Goal: Task Accomplishment & Management: Manage account settings

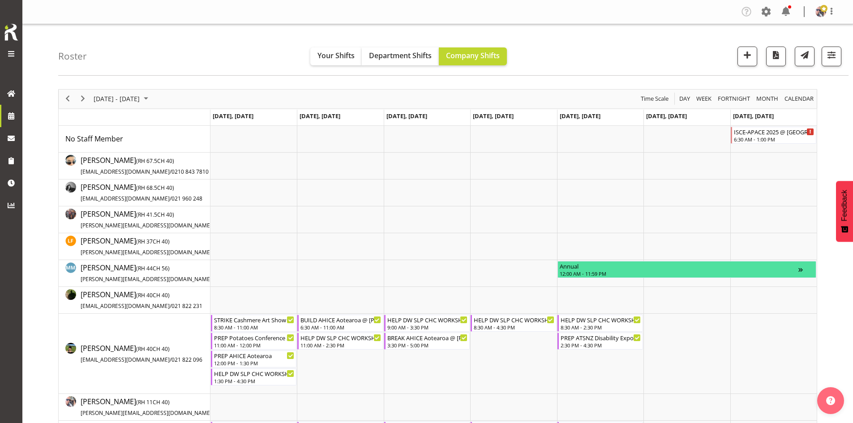
scroll to position [166, 0]
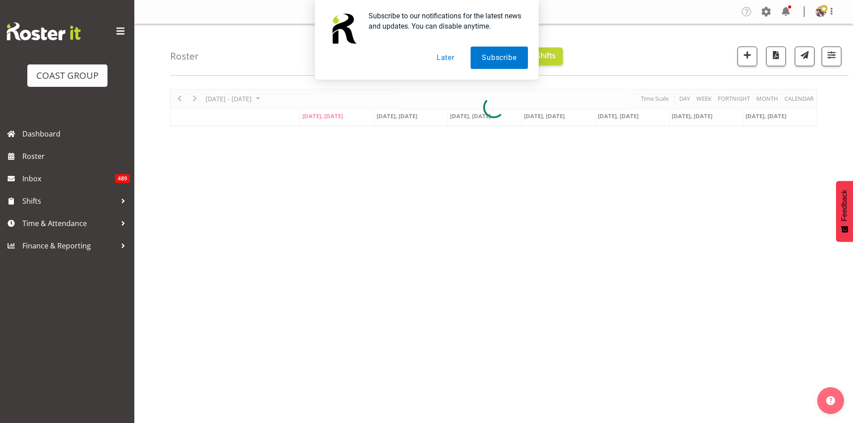
click at [124, 30] on div "Subscribe to our notifications for the latest news and updates. You can disable…" at bounding box center [426, 40] width 853 height 80
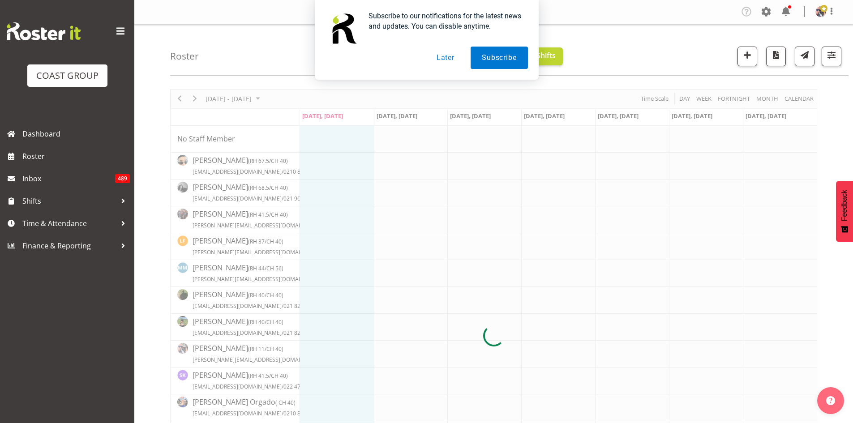
click at [443, 58] on button "Later" at bounding box center [445, 58] width 40 height 22
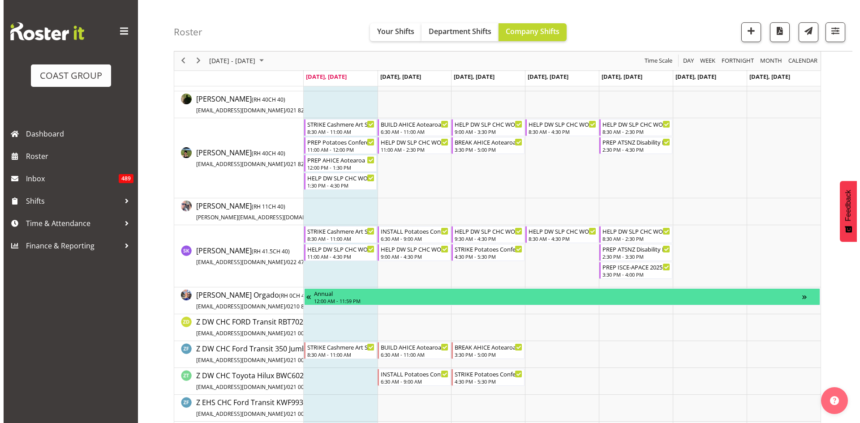
scroll to position [224, 0]
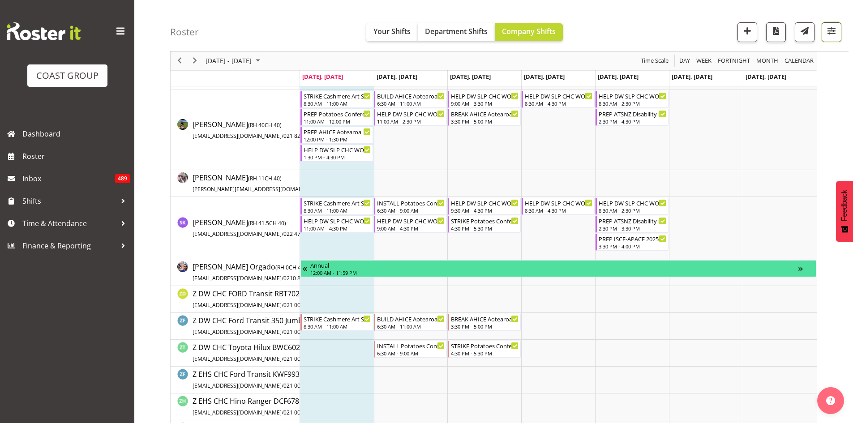
click at [824, 38] on button "button" at bounding box center [832, 32] width 20 height 20
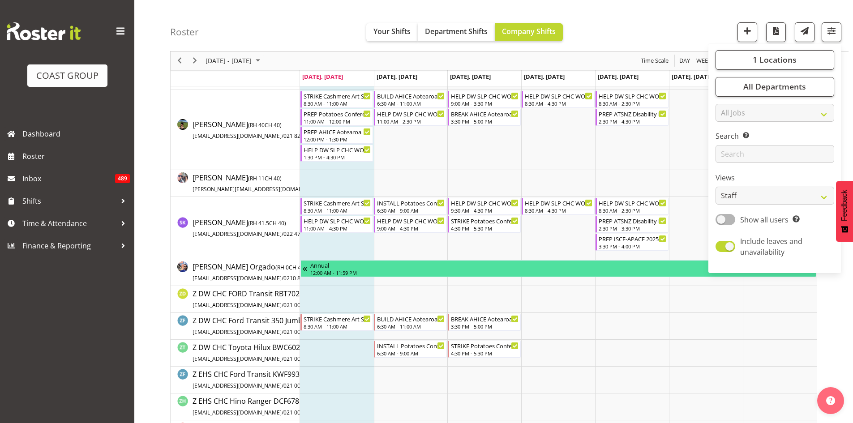
click at [756, 70] on div "1 Locations Clear CARLTON EVENTS Carlton Hamilton Carlton Wellington DW CHC DW …" at bounding box center [774, 158] width 133 height 222
click at [751, 65] on button "1 Locations" at bounding box center [774, 60] width 119 height 20
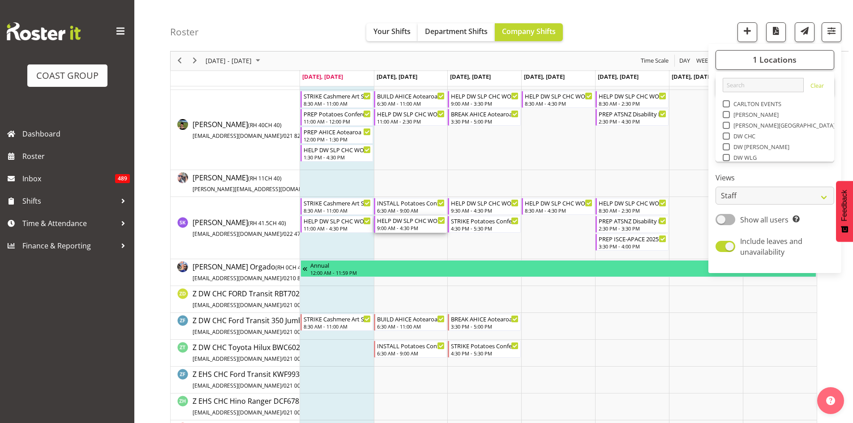
click at [414, 225] on div "9:00 AM - 4:30 PM" at bounding box center [411, 227] width 68 height 7
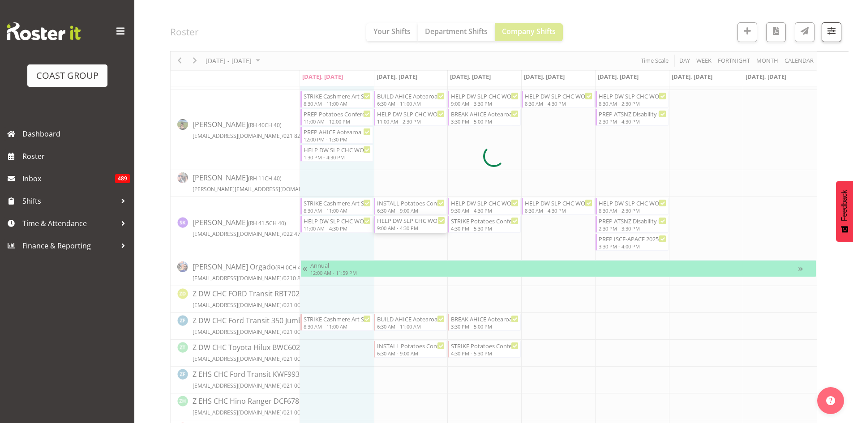
select select
select select "7"
select select "2025"
select select "16"
select select "30"
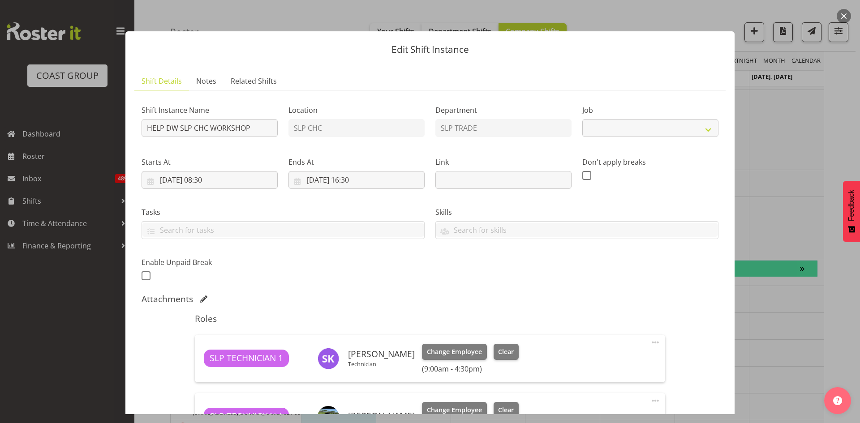
select select "45"
click at [381, 176] on input "12/08/2025, 16:30" at bounding box center [356, 180] width 136 height 18
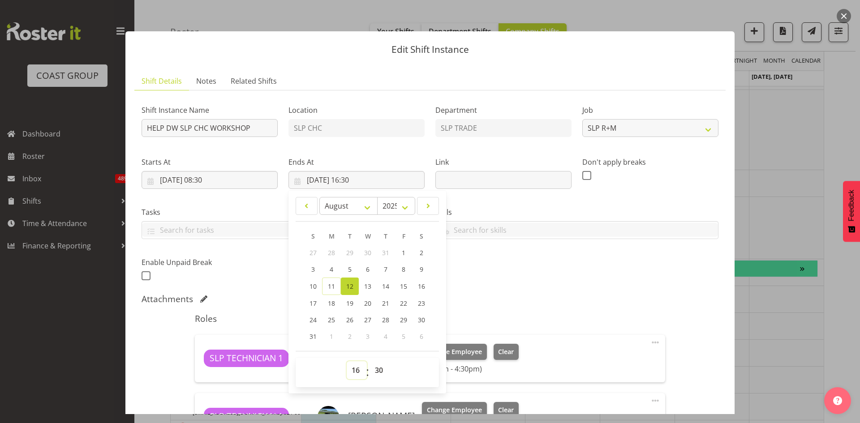
click at [354, 373] on select "00 01 02 03 04 05 06 07 08 09 10 11 12 13 14 15 16 17 18 19 20 21 22 23" at bounding box center [357, 370] width 20 height 18
click at [353, 372] on select "00 01 02 03 04 05 06 07 08 09 10 11 12 13 14 15 16 17 18 19 20 21 22 23" at bounding box center [357, 370] width 20 height 18
select select "14"
click at [347, 361] on select "00 01 02 03 04 05 06 07 08 09 10 11 12 13 14 15 16 17 18 19 20 21 22 23" at bounding box center [357, 370] width 20 height 18
type input "12/08/2025, 14:30"
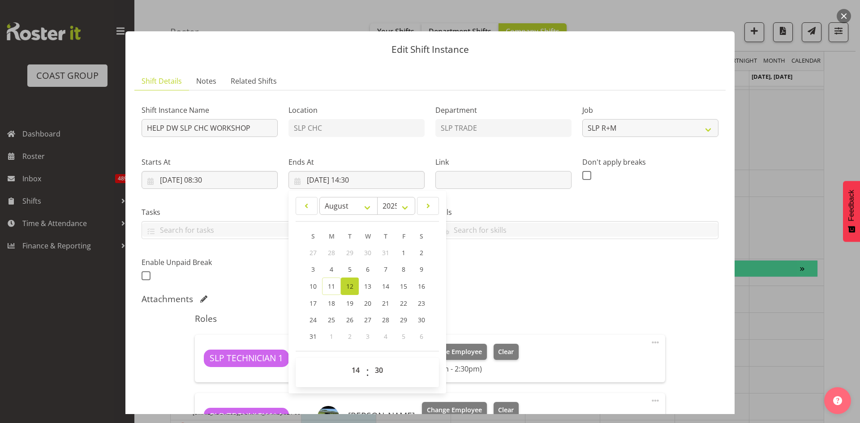
click at [550, 289] on div "Shift Instance Name HELP DW SLP CHC WORKSHOP Location SLP CHC Department SLP TR…" at bounding box center [429, 295] width 577 height 395
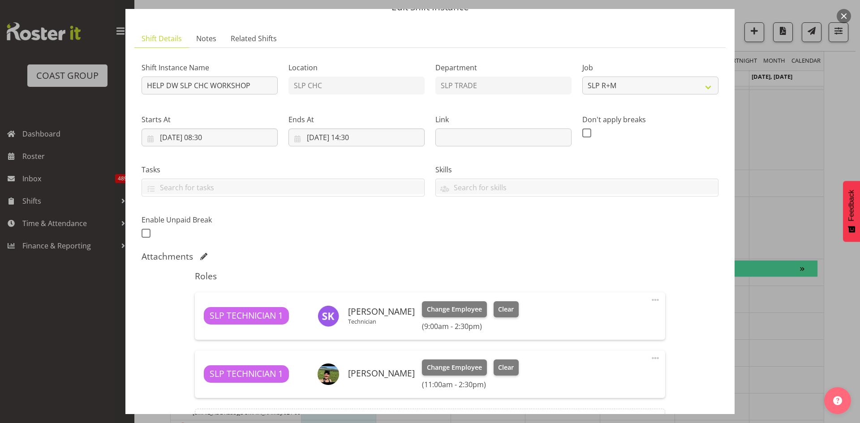
scroll to position [147, 0]
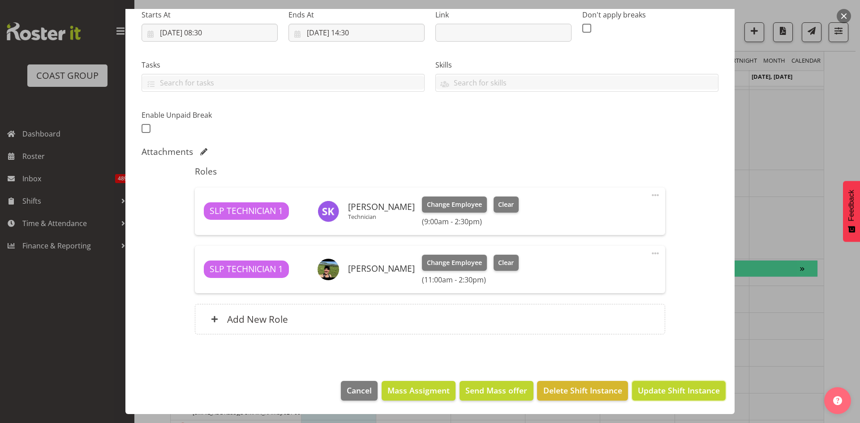
click at [667, 386] on span "Update Shift Instance" at bounding box center [679, 391] width 82 height 12
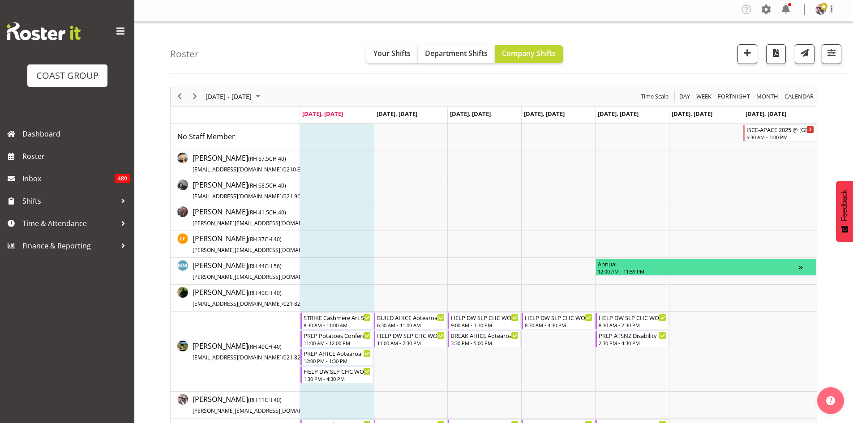
scroll to position [0, 0]
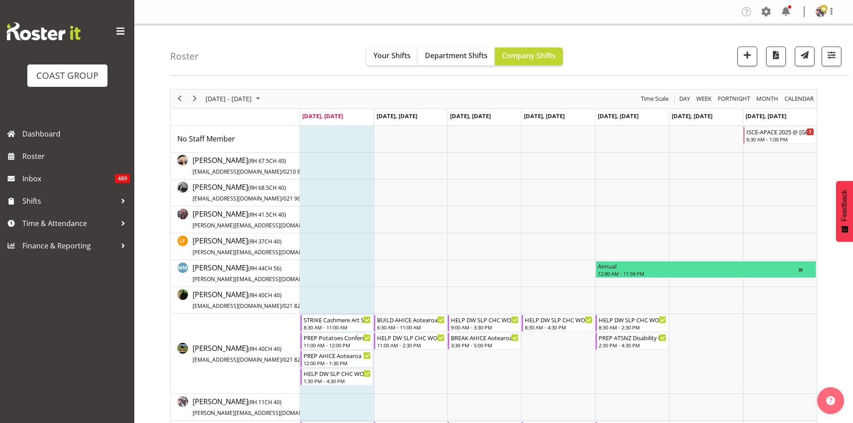
click at [193, 93] on div "next period" at bounding box center [194, 99] width 15 height 19
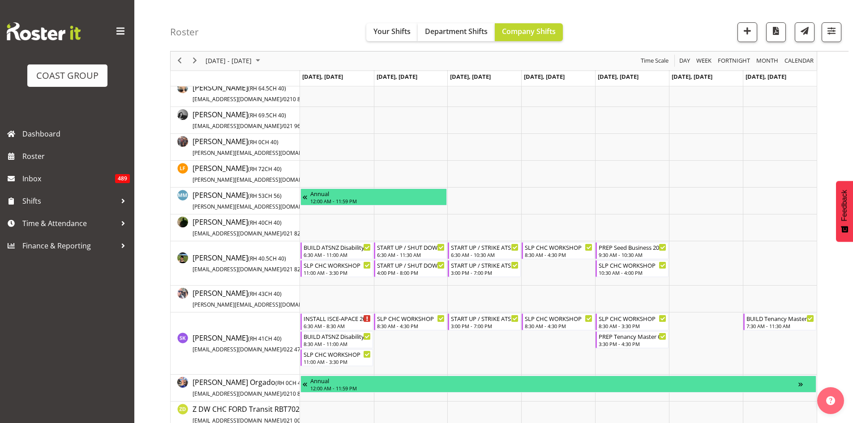
scroll to position [90, 0]
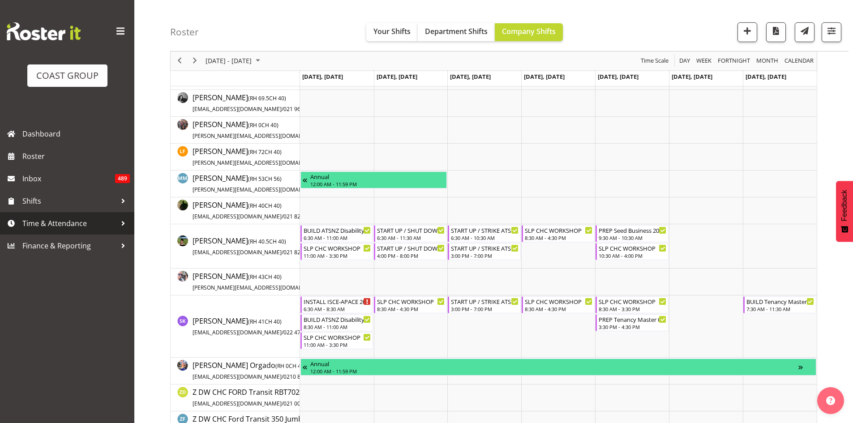
click at [89, 218] on span "Time & Attendance" at bounding box center [69, 223] width 94 height 13
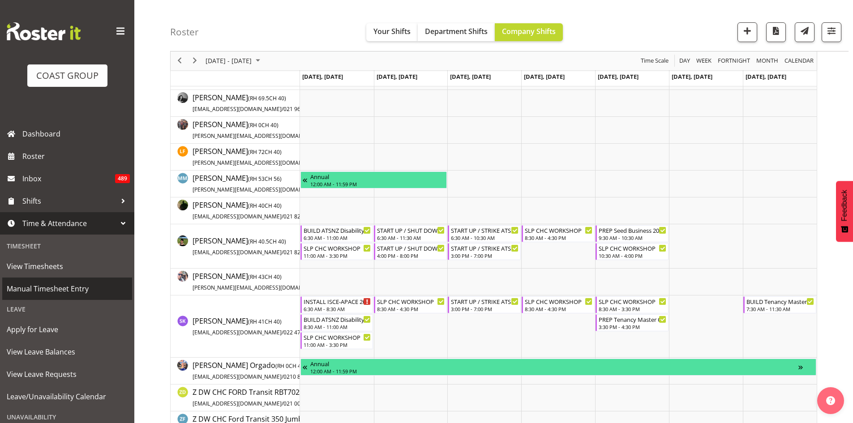
click at [94, 286] on span "Manual Timesheet Entry" at bounding box center [67, 288] width 121 height 13
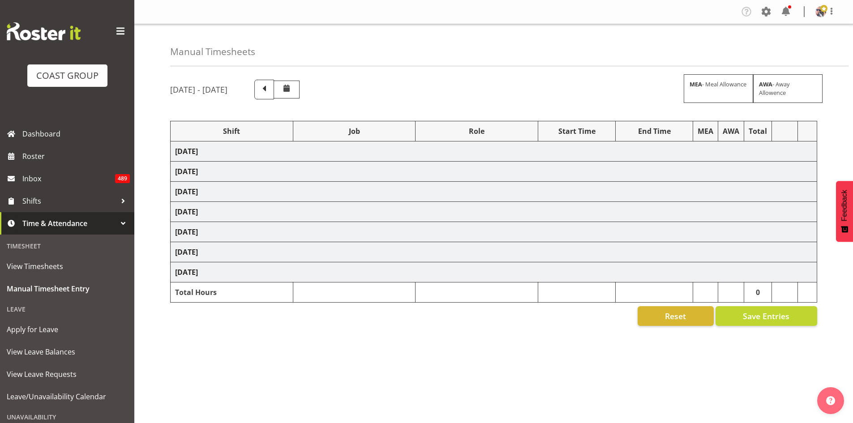
select select "68387"
select select "9364"
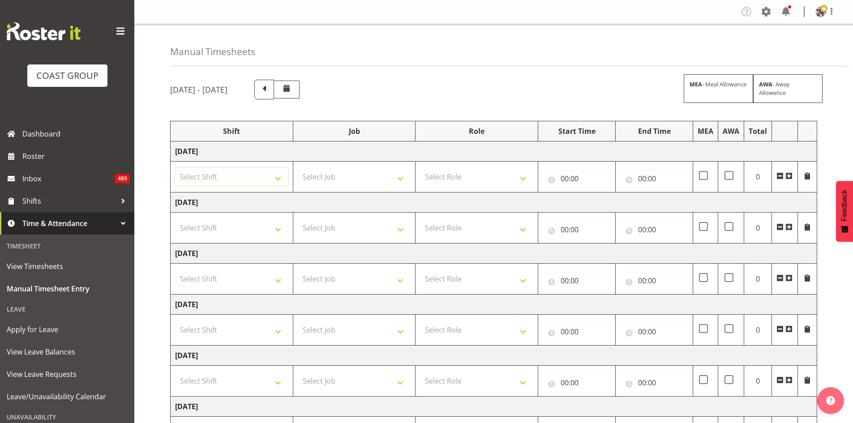
click at [269, 169] on select "Select Shift "Baradene Art Show 2025 @ [GEOGRAPHIC_DATA] on site @ TBC 1 GRS IT…" at bounding box center [231, 177] width 113 height 18
select select "1798"
click at [175, 168] on select "Select Shift "Baradene Art Show 2025 @ [GEOGRAPHIC_DATA] on site @ TBC 1 GRS IT…" at bounding box center [231, 177] width 113 height 18
click at [389, 177] on select "Select Job 1 Carlton Events 1 [PERSON_NAME][GEOGRAPHIC_DATA] 1 [PERSON_NAME][GE…" at bounding box center [354, 177] width 113 height 18
select select "15"
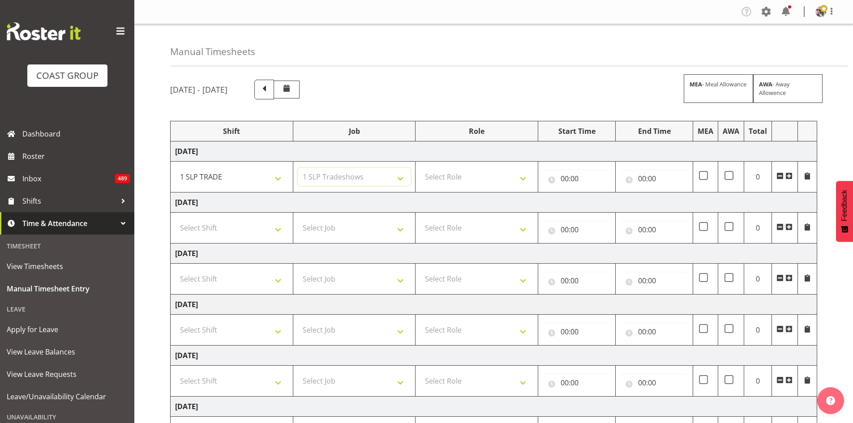
click at [298, 168] on select "Select Job 1 Carlton Events 1 [PERSON_NAME][GEOGRAPHIC_DATA] 1 [PERSON_NAME][GE…" at bounding box center [354, 177] width 113 height 18
click at [477, 174] on select "Select Role SLP PRODUCTION/TRADES MANAGER" at bounding box center [476, 177] width 113 height 18
select select "125"
click at [420, 168] on select "Select Role SLP PRODUCTION/TRADES MANAGER" at bounding box center [476, 177] width 113 height 18
click at [555, 182] on input "00:00" at bounding box center [577, 179] width 68 height 18
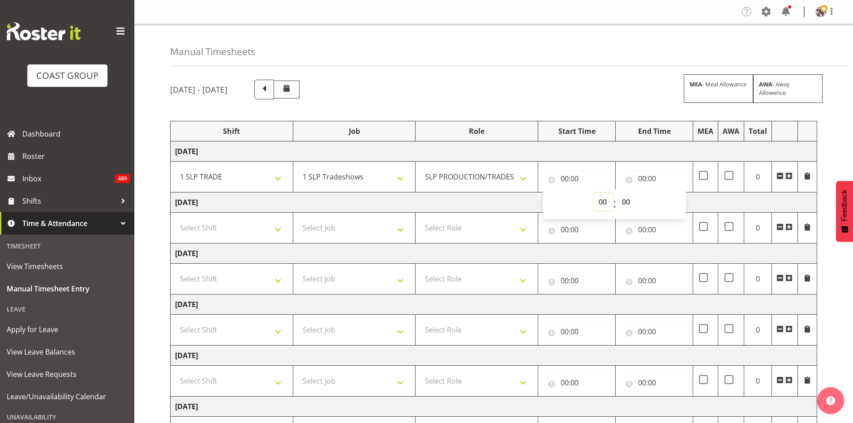
click at [605, 209] on select "00 01 02 03 04 05 06 07 08 09 10 11 12 13 14 15 16 17 18 19 20 21 22 23" at bounding box center [604, 202] width 20 height 18
select select "8"
click at [594, 193] on select "00 01 02 03 04 05 06 07 08 09 10 11 12 13 14 15 16 17 18 19 20 21 22 23" at bounding box center [604, 202] width 20 height 18
type input "08:00"
click at [656, 179] on input "00:00" at bounding box center [654, 179] width 68 height 18
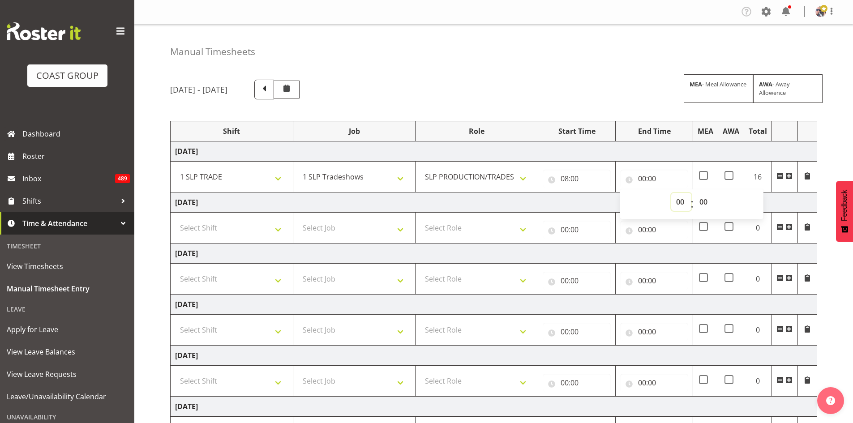
click at [686, 200] on select "00 01 02 03 04 05 06 07 08 09 10 11 12 13 14 15 16 17 18 19 20 21 22 23" at bounding box center [681, 202] width 20 height 18
select select "16"
click at [671, 193] on select "00 01 02 03 04 05 06 07 08 09 10 11 12 13 14 15 16 17 18 19 20 21 22 23" at bounding box center [681, 202] width 20 height 18
type input "16:00"
click at [248, 241] on td "Select Shift "Baradene Art Show 2025 @ [GEOGRAPHIC_DATA] on site @ TBC 1 GRS IT…" at bounding box center [232, 228] width 123 height 31
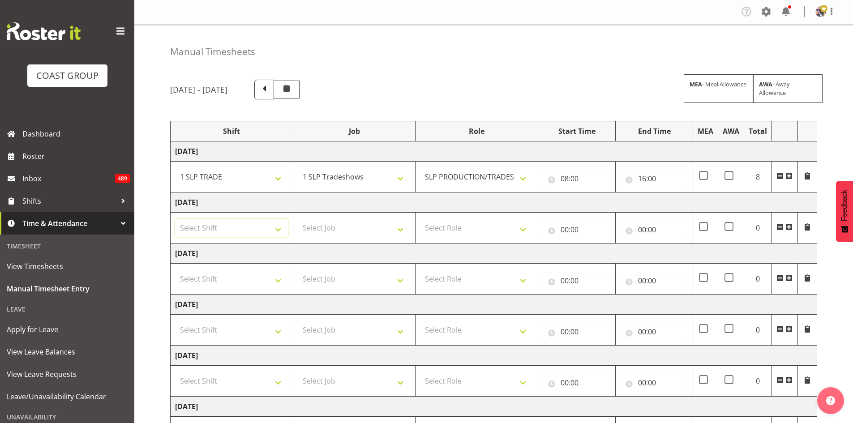
click at [258, 220] on select "Select Shift "Baradene Art Show 2025 @ [GEOGRAPHIC_DATA] on site @ TBC 1 GRS IT…" at bounding box center [231, 228] width 113 height 18
select select "1798"
click at [175, 219] on select "Select Shift "Baradene Art Show 2025 @ [GEOGRAPHIC_DATA] on site @ TBC 1 GRS IT…" at bounding box center [231, 228] width 113 height 18
click at [347, 223] on select "Select Job 1 Carlton Events 1 [PERSON_NAME][GEOGRAPHIC_DATA] 1 [PERSON_NAME][GE…" at bounding box center [354, 228] width 113 height 18
select select "15"
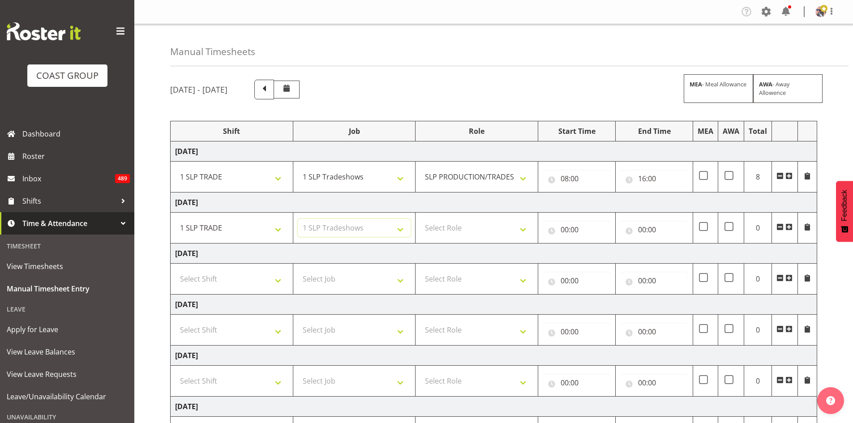
click at [298, 219] on select "Select Job 1 Carlton Events 1 [PERSON_NAME][GEOGRAPHIC_DATA] 1 [PERSON_NAME][GE…" at bounding box center [354, 228] width 113 height 18
click at [457, 224] on select "Select Role SLP PRODUCTION/TRADES MANAGER" at bounding box center [476, 228] width 113 height 18
select select "125"
click at [420, 219] on select "Select Role SLP PRODUCTION/TRADES MANAGER" at bounding box center [476, 228] width 113 height 18
click at [573, 228] on input "00:00" at bounding box center [577, 230] width 68 height 18
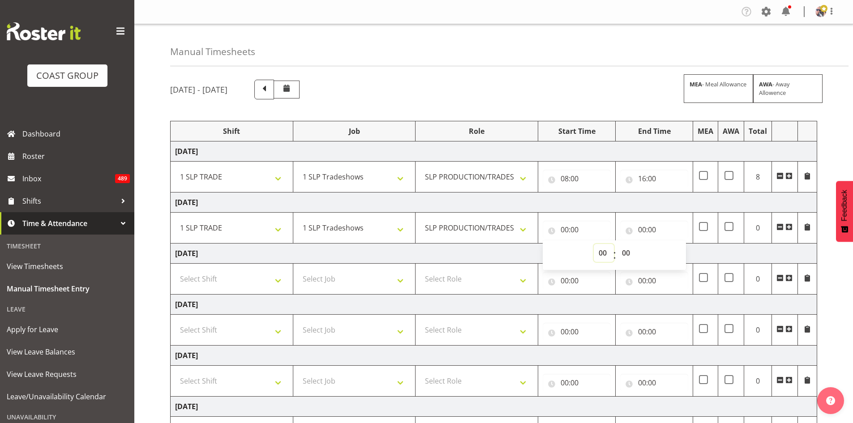
click at [598, 249] on select "00 01 02 03 04 05 06 07 08 09 10 11 12 13 14 15 16 17 18 19 20 21 22 23" at bounding box center [604, 253] width 20 height 18
select select "8"
click at [594, 244] on select "00 01 02 03 04 05 06 07 08 09 10 11 12 13 14 15 16 17 18 19 20 21 22 23" at bounding box center [604, 253] width 20 height 18
type input "08:00"
click at [647, 226] on input "00:00" at bounding box center [654, 230] width 68 height 18
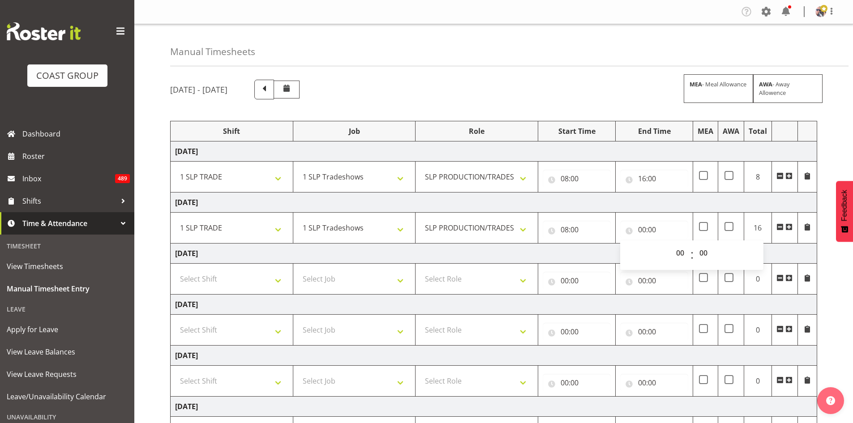
click at [670, 244] on div "00 01 02 03 04 05 06 07 08 09 10 11 12 13 14 15 16 17 18 19 20 21 22 23" at bounding box center [680, 255] width 20 height 22
click at [673, 248] on select "00 01 02 03 04 05 06 07 08 09 10 11 12 13 14 15 16 17 18 19 20 21 22 23" at bounding box center [681, 253] width 20 height 18
select select "16"
click at [671, 244] on select "00 01 02 03 04 05 06 07 08 09 10 11 12 13 14 15 16 17 18 19 20 21 22 23" at bounding box center [681, 253] width 20 height 18
type input "16:00"
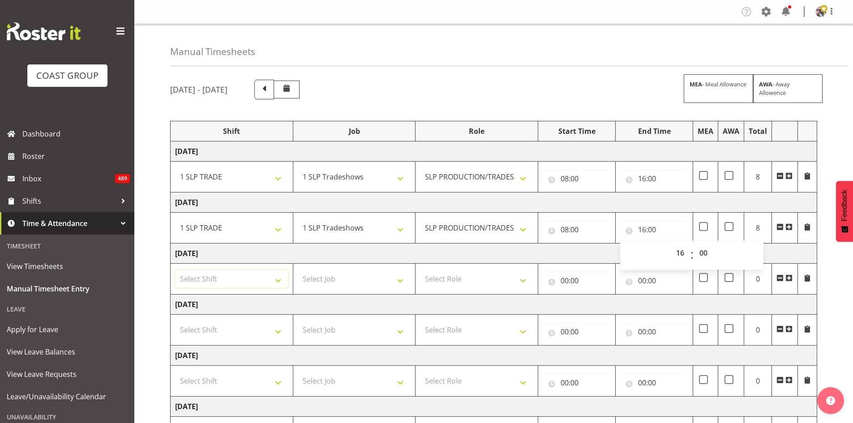
click at [263, 285] on select "Select Shift "Baradene Art Show 2025 @ [GEOGRAPHIC_DATA] on site @ TBC 1 GRS IT…" at bounding box center [231, 279] width 113 height 18
select select "1798"
click at [175, 270] on select "Select Shift "Baradene Art Show 2025 @ [GEOGRAPHIC_DATA] on site @ TBC 1 GRS IT…" at bounding box center [231, 279] width 113 height 18
click at [383, 274] on select "Select Job 1 Carlton Events 1 [PERSON_NAME][GEOGRAPHIC_DATA] 1 [PERSON_NAME][GE…" at bounding box center [354, 279] width 113 height 18
select select "15"
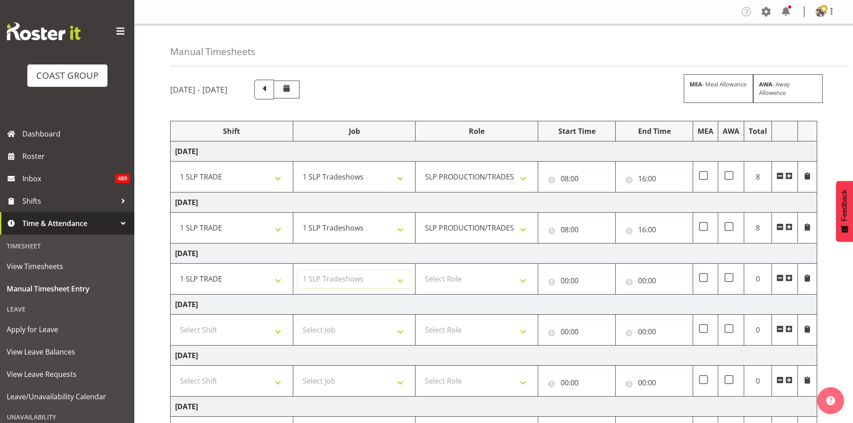
click at [298, 270] on select "Select Job 1 Carlton Events 1 [PERSON_NAME][GEOGRAPHIC_DATA] 1 [PERSON_NAME][GE…" at bounding box center [354, 279] width 113 height 18
click at [454, 279] on select "Select Role SLP PRODUCTION/TRADES MANAGER" at bounding box center [476, 279] width 113 height 18
select select "125"
click at [420, 270] on select "Select Role SLP PRODUCTION/TRADES MANAGER" at bounding box center [476, 279] width 113 height 18
click at [560, 285] on input "00:00" at bounding box center [577, 281] width 68 height 18
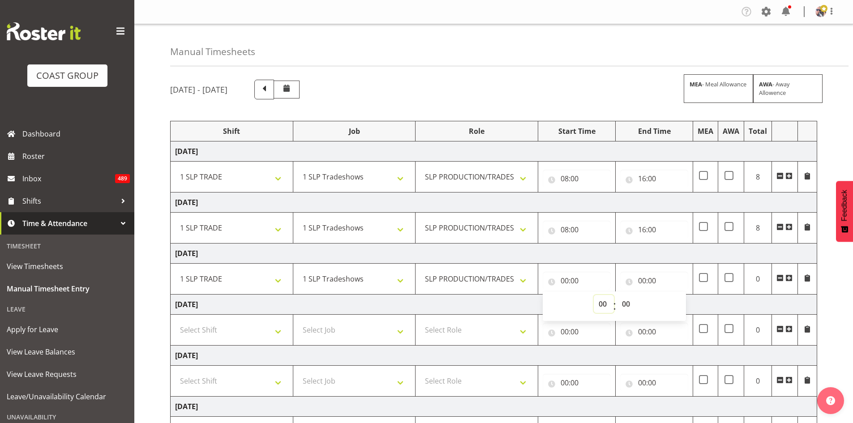
click at [594, 301] on select "00 01 02 03 04 05 06 07 08 09 10 11 12 13 14 15 16 17 18 19 20 21 22 23" at bounding box center [604, 304] width 20 height 18
select select "8"
click at [594, 295] on select "00 01 02 03 04 05 06 07 08 09 10 11 12 13 14 15 16 17 18 19 20 21 22 23" at bounding box center [604, 304] width 20 height 18
type input "08:00"
click at [668, 278] on input "00:00" at bounding box center [654, 281] width 68 height 18
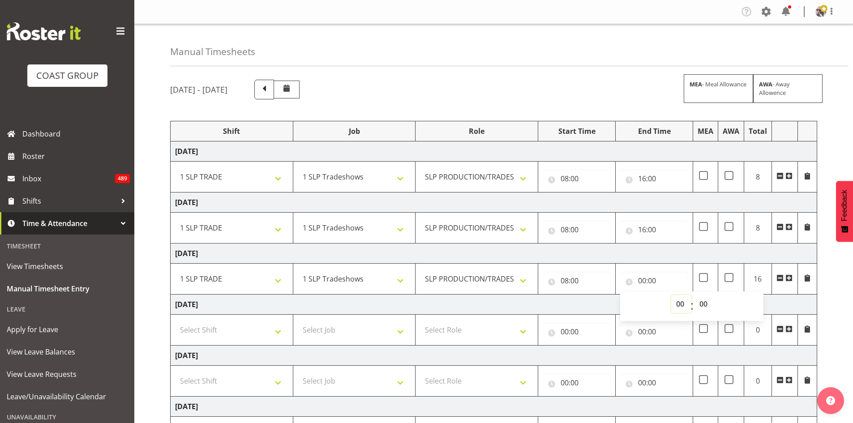
click at [680, 300] on select "00 01 02 03 04 05 06 07 08 09 10 11 12 13 14 15 16 17 18 19 20 21 22 23" at bounding box center [681, 304] width 20 height 18
select select "16"
click at [671, 295] on select "00 01 02 03 04 05 06 07 08 09 10 11 12 13 14 15 16 17 18 19 20 21 22 23" at bounding box center [681, 304] width 20 height 18
type input "16:00"
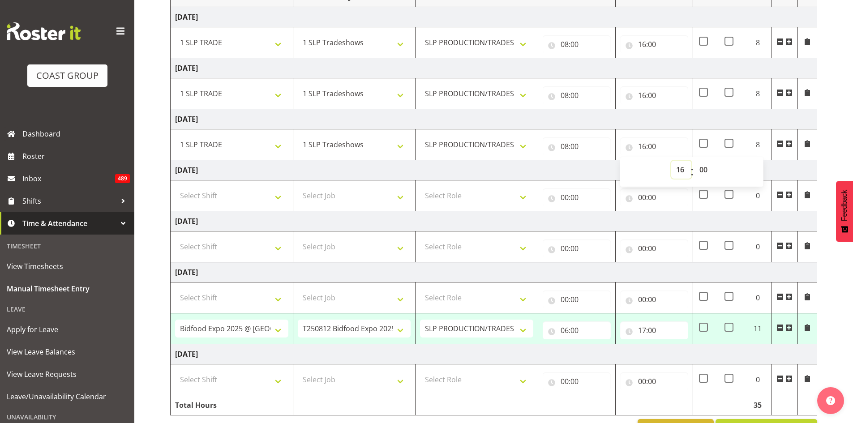
scroll to position [163, 0]
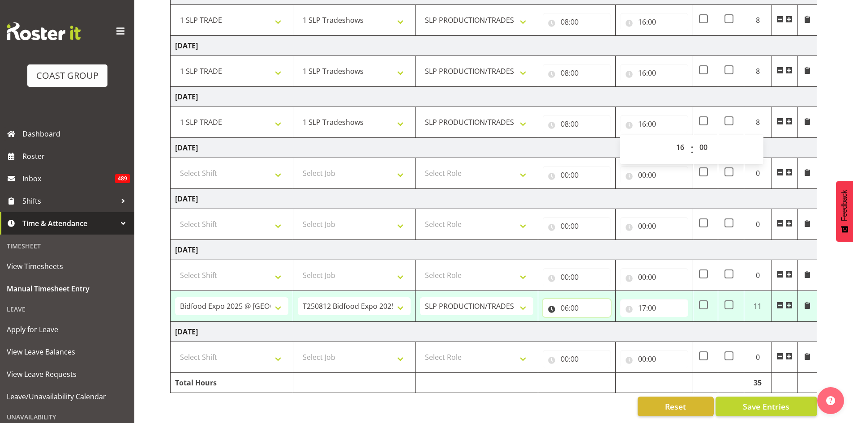
click at [575, 301] on input "06:00" at bounding box center [577, 308] width 68 height 18
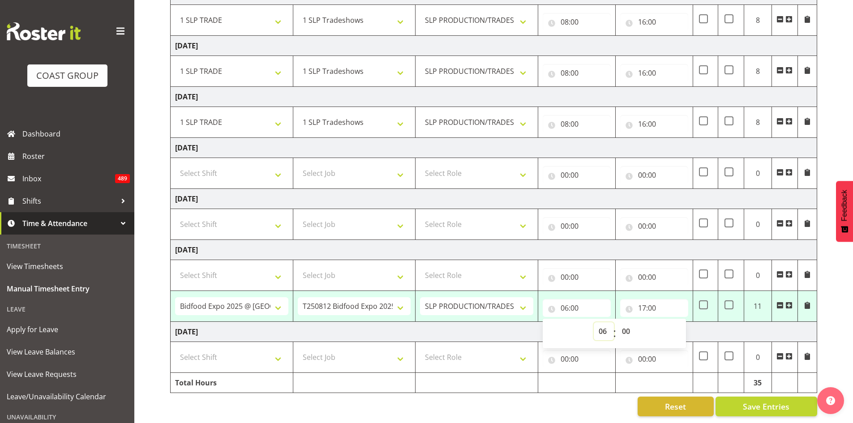
click at [600, 323] on select "00 01 02 03 04 05 06 07 08 09 10 11 12 13 14 15 16 17 18 19 20 21 22 23" at bounding box center [604, 331] width 20 height 18
click at [594, 322] on select "00 01 02 03 04 05 06 07 08 09 10 11 12 13 14 15 16 17 18 19 20 21 22 23" at bounding box center [604, 331] width 20 height 18
click at [603, 322] on select "00 01 02 03 04 05 06 07 08 09 10 11 12 13 14 15 16 17 18 19 20 21 22 23" at bounding box center [604, 331] width 20 height 18
select select "5"
click at [594, 322] on select "00 01 02 03 04 05 06 07 08 09 10 11 12 13 14 15 16 17 18 19 20 21 22 23" at bounding box center [604, 331] width 20 height 18
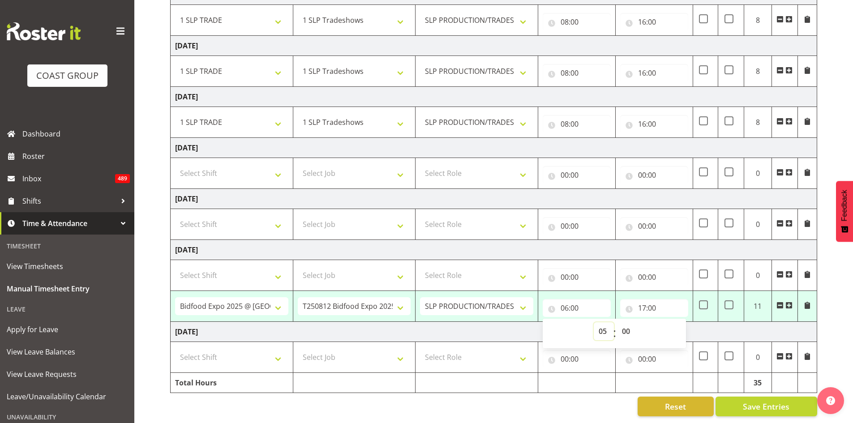
type input "05:00"
click at [587, 245] on td "[DATE]" at bounding box center [494, 250] width 647 height 20
click at [651, 305] on input "17:00" at bounding box center [654, 308] width 68 height 18
click at [684, 322] on select "00 01 02 03 04 05 06 07 08 09 10 11 12 13 14 15 16 17 18 19 20 21 22 23" at bounding box center [681, 331] width 20 height 18
select select "20"
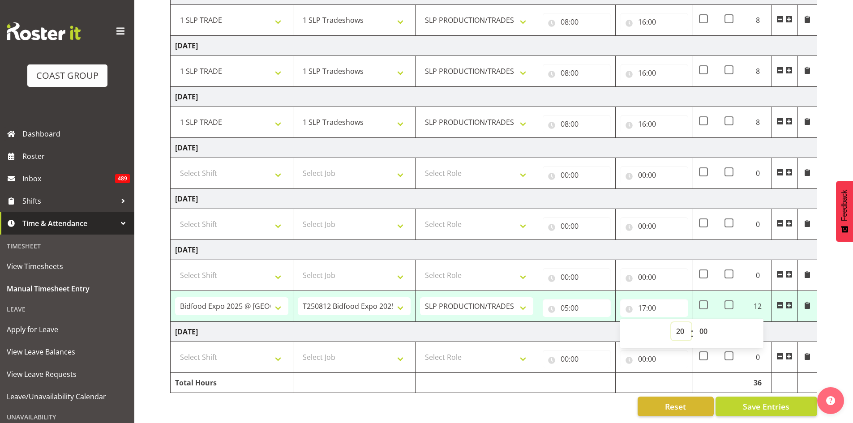
click at [671, 322] on select "00 01 02 03 04 05 06 07 08 09 10 11 12 13 14 15 16 17 18 19 20 21 22 23" at bounding box center [681, 331] width 20 height 18
type input "20:00"
click at [622, 240] on td "[DATE]" at bounding box center [494, 250] width 647 height 20
click at [254, 360] on select "Select Shift "Baradene Art Show 2025 @ [GEOGRAPHIC_DATA] on site @ TBC 1 GRS IT…" at bounding box center [231, 357] width 113 height 18
select select "1798"
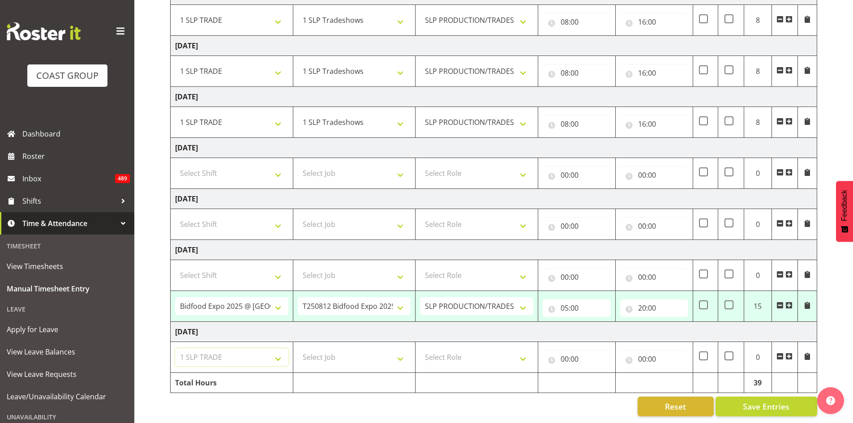
click at [175, 348] on select "Select Shift "Baradene Art Show 2025 @ [GEOGRAPHIC_DATA] on site @ TBC 1 GRS IT…" at bounding box center [231, 357] width 113 height 18
click at [390, 351] on select "Select Job 1 Carlton Events 1 [PERSON_NAME][GEOGRAPHIC_DATA] 1 [PERSON_NAME][GE…" at bounding box center [354, 357] width 113 height 18
select select "15"
click at [298, 348] on select "Select Job 1 Carlton Events 1 [PERSON_NAME][GEOGRAPHIC_DATA] 1 [PERSON_NAME][GE…" at bounding box center [354, 357] width 113 height 18
click at [474, 350] on select "Select Role SLP PRODUCTION/TRADES MANAGER" at bounding box center [476, 357] width 113 height 18
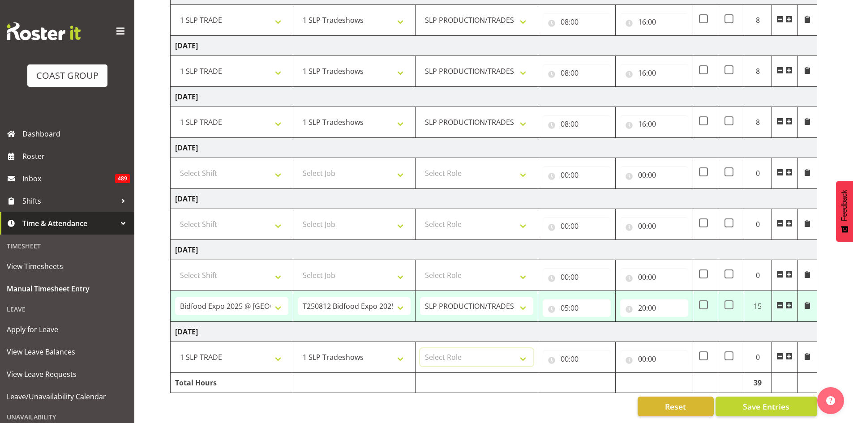
select select "125"
click at [420, 348] on select "Select Role SLP PRODUCTION/TRADES MANAGER" at bounding box center [476, 357] width 113 height 18
click at [589, 357] on input "00:00" at bounding box center [577, 359] width 68 height 18
click at [600, 373] on select "00 01 02 03 04 05 06 07 08 09 10 11 12 13 14 15 16 17 18 19 20 21 22 23" at bounding box center [604, 382] width 20 height 18
select select "8"
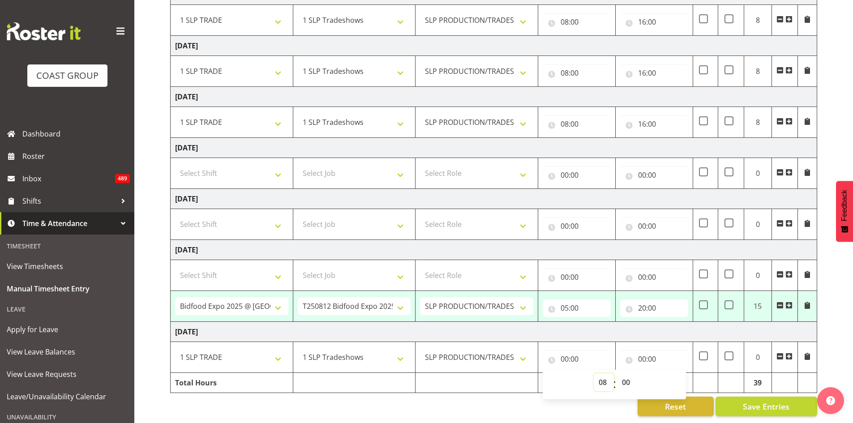
click at [594, 373] on select "00 01 02 03 04 05 06 07 08 09 10 11 12 13 14 15 16 17 18 19 20 21 22 23" at bounding box center [604, 382] width 20 height 18
type input "08:00"
click at [673, 350] on input "00:00" at bounding box center [654, 359] width 68 height 18
click at [683, 373] on select "00 01 02 03 04 05 06 07 08 09 10 11 12 13 14 15 16 17 18 19 20 21 22 23" at bounding box center [681, 382] width 20 height 18
select select "16"
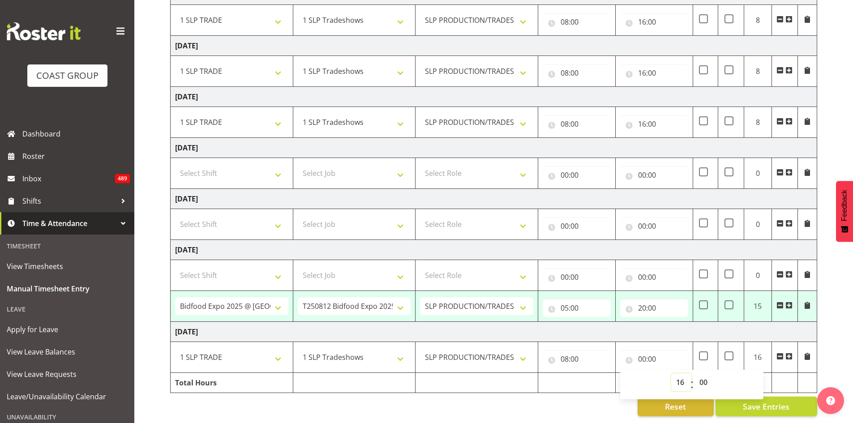
click at [671, 373] on select "00 01 02 03 04 05 06 07 08 09 10 11 12 13 14 15 16 17 18 19 20 21 22 23" at bounding box center [681, 382] width 20 height 18
type input "16:00"
click at [684, 323] on td "[DATE]" at bounding box center [494, 332] width 647 height 20
click at [749, 401] on span "Save Entries" at bounding box center [766, 407] width 47 height 12
select select "68387"
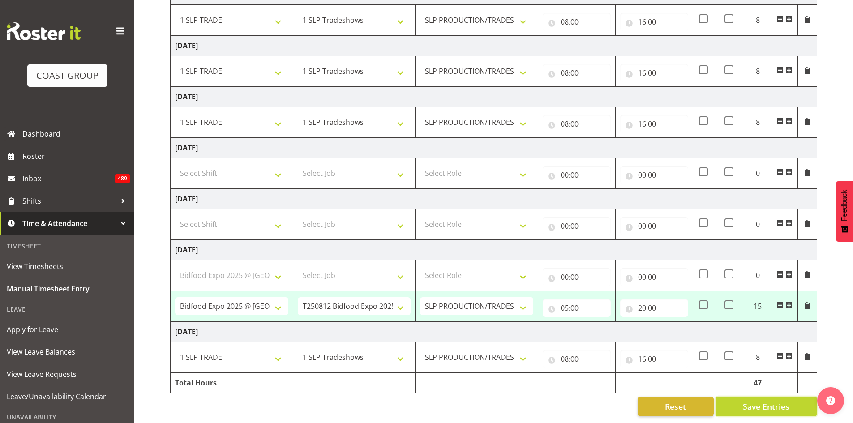
select select "9364"
type input "05:00"
type input "20:00"
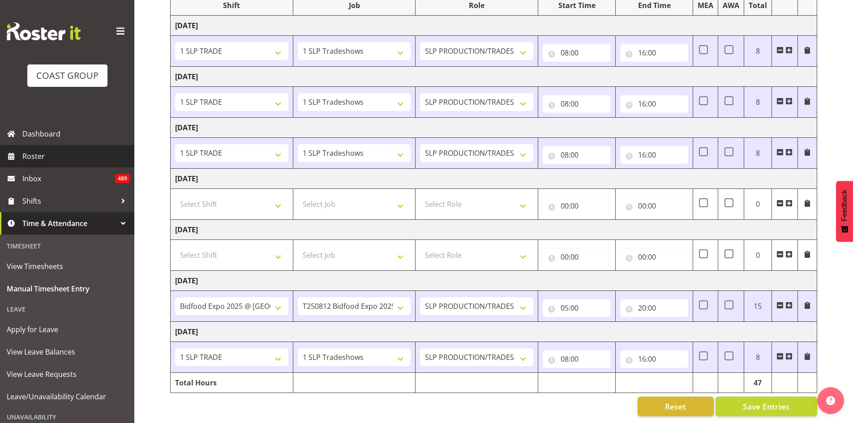
click at [64, 160] on span "Roster" at bounding box center [75, 156] width 107 height 13
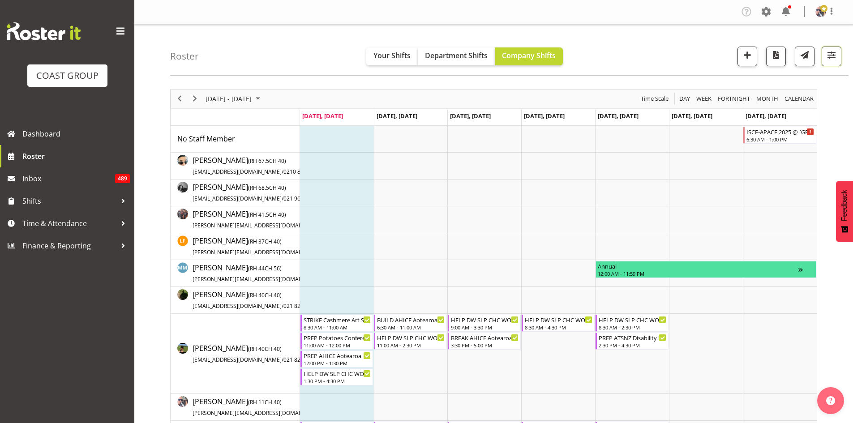
click at [829, 52] on span "button" at bounding box center [832, 55] width 12 height 12
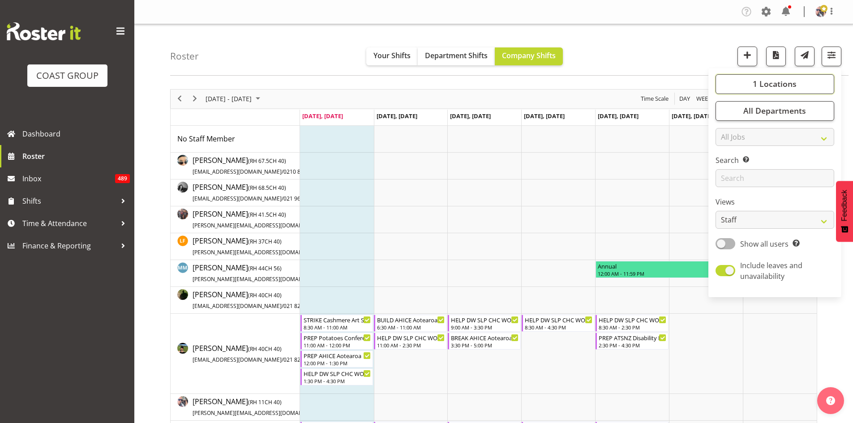
click at [786, 81] on span "1 Locations" at bounding box center [775, 83] width 44 height 11
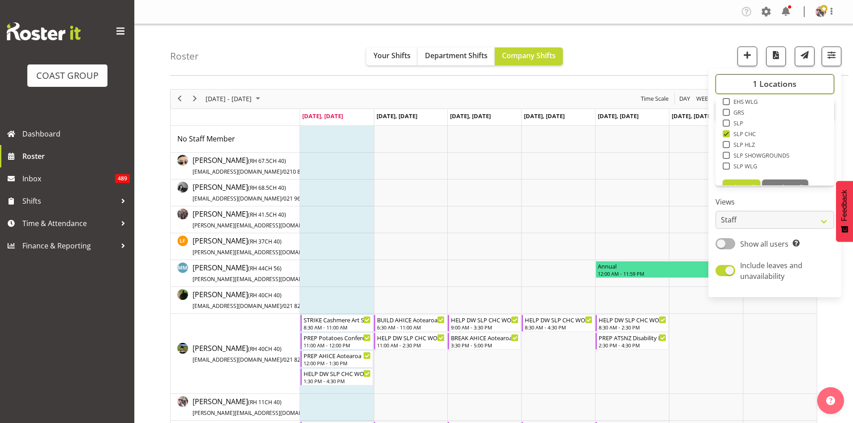
scroll to position [134, 0]
click at [737, 107] on div "SLP" at bounding box center [775, 112] width 105 height 11
click at [739, 109] on span "SLP" at bounding box center [737, 111] width 14 height 7
click at [728, 109] on input "SLP" at bounding box center [726, 112] width 6 height 6
checkbox input "true"
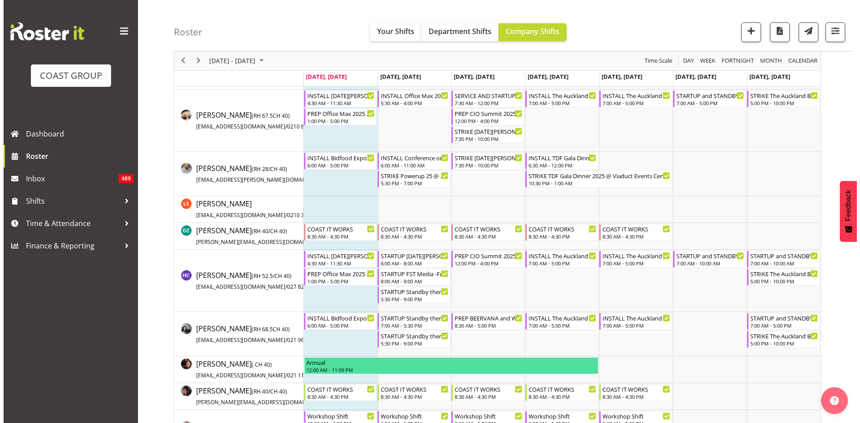
scroll to position [179, 0]
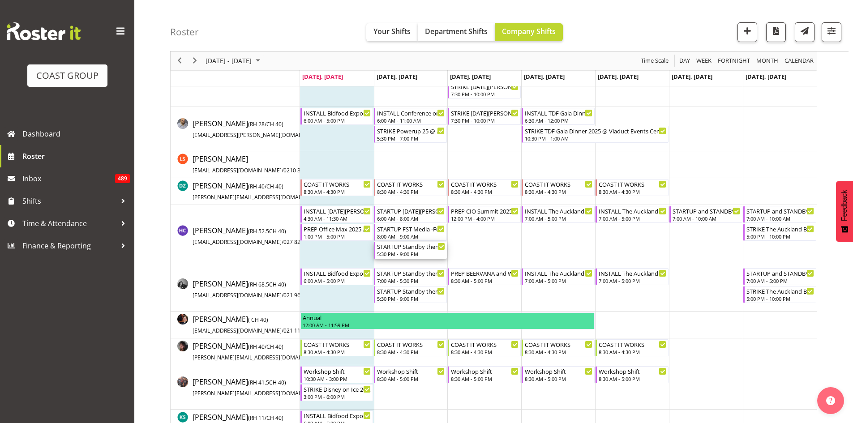
click at [423, 249] on div "STARTUP Standby then STRIKE Bidfood Expo 2025 @ Auckland Showgrounds" at bounding box center [411, 246] width 68 height 9
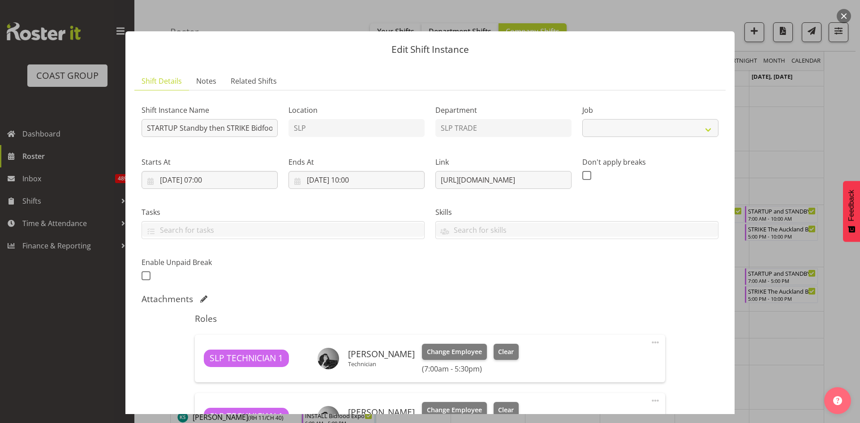
select select "9364"
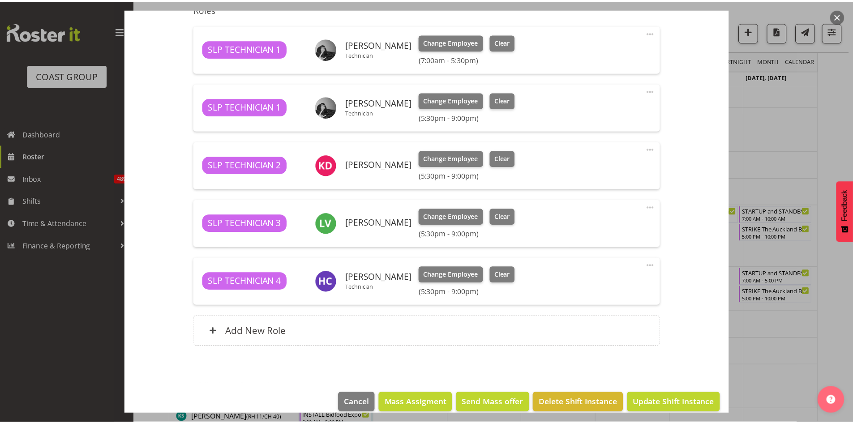
scroll to position [313, 0]
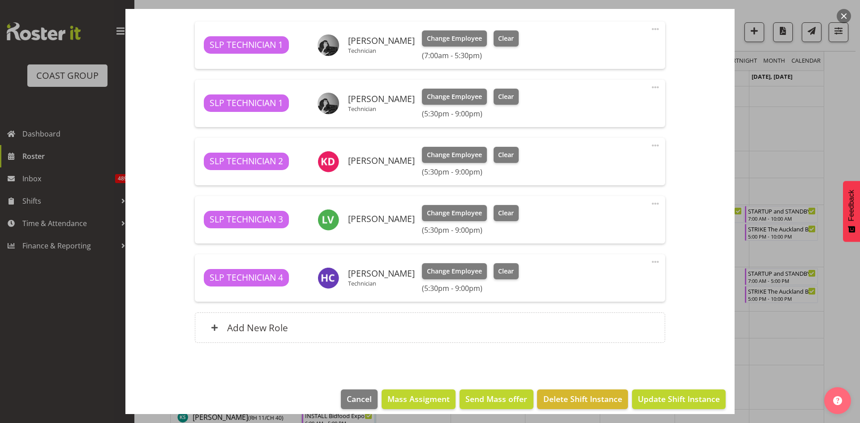
click at [843, 16] on button "button" at bounding box center [843, 16] width 14 height 14
